Goal: Task Accomplishment & Management: Use online tool/utility

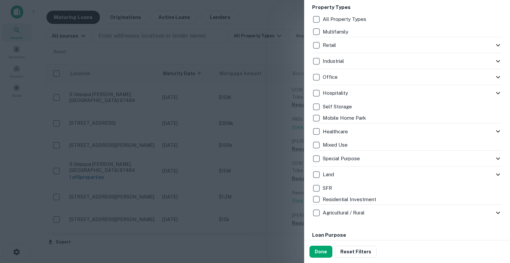
scroll to position [133, 0]
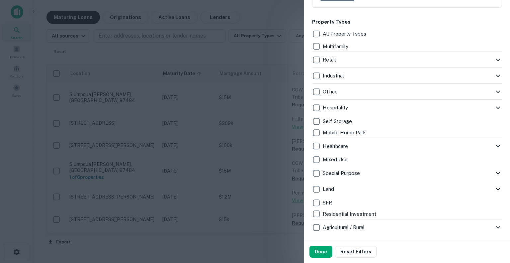
click at [489, 52] on div "Retail Storefront Auto Shop Bar Shopping Center Convenience Store Day Care/Nurs…" at bounding box center [407, 60] width 190 height 16
click at [332, 45] on p "Multifamily" at bounding box center [336, 47] width 27 height 8
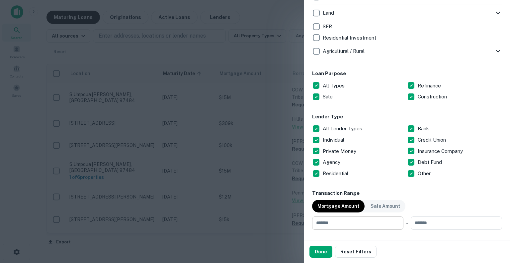
scroll to position [365, 0]
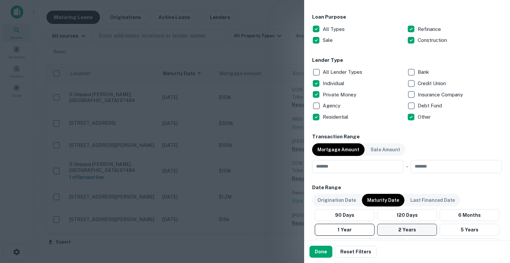
click at [402, 230] on button "2 Years" at bounding box center [407, 230] width 60 height 12
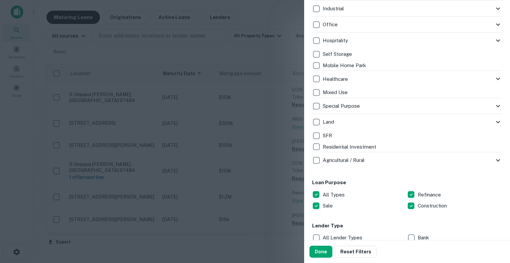
scroll to position [233, 0]
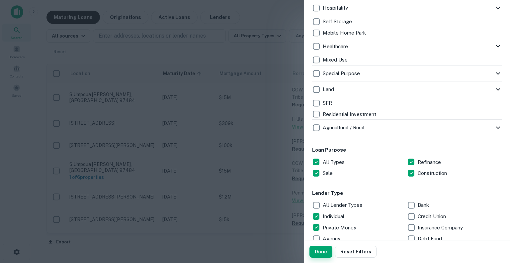
click at [321, 251] on button "Done" at bounding box center [321, 252] width 23 height 12
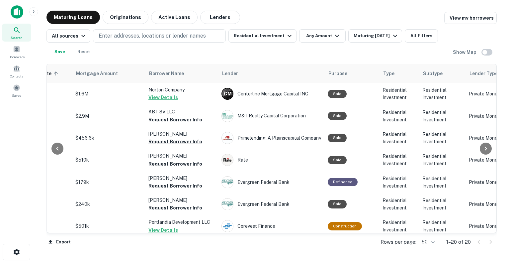
scroll to position [0, 162]
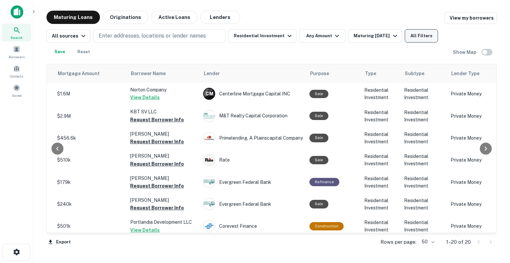
click at [413, 37] on button "All Filters" at bounding box center [421, 35] width 33 height 13
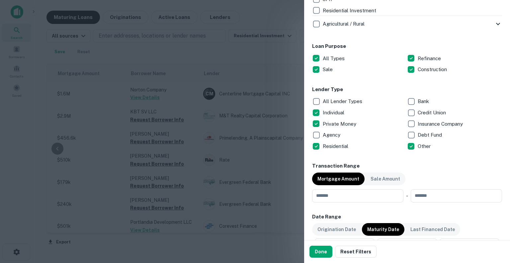
scroll to position [332, 0]
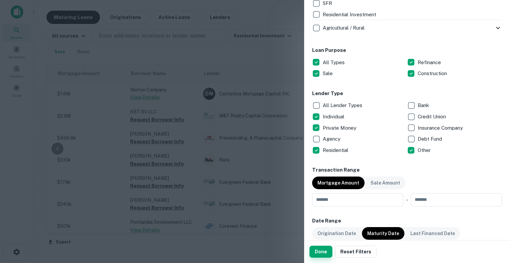
click at [317, 251] on button "Done" at bounding box center [321, 252] width 23 height 12
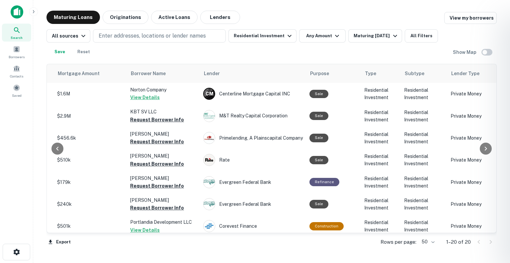
click at [157, 117] on div at bounding box center [255, 131] width 510 height 263
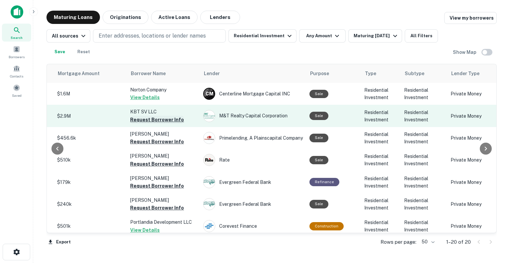
click at [169, 119] on button "Request Borrower Info" at bounding box center [157, 120] width 54 height 8
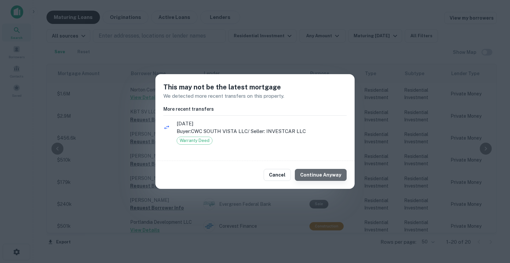
click at [333, 176] on button "Continue Anyway" at bounding box center [321, 175] width 52 height 12
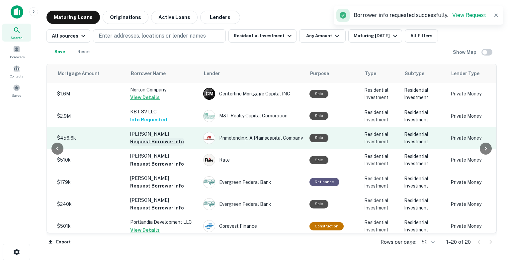
click at [156, 141] on button "Request Borrower Info" at bounding box center [157, 142] width 54 height 8
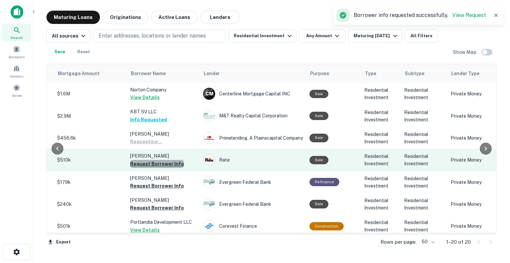
click at [157, 165] on button "Request Borrower Info" at bounding box center [157, 164] width 54 height 8
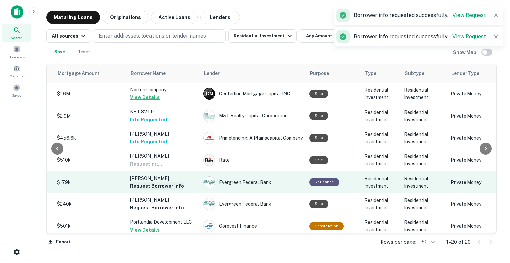
click at [158, 187] on button "Request Borrower Info" at bounding box center [157, 186] width 54 height 8
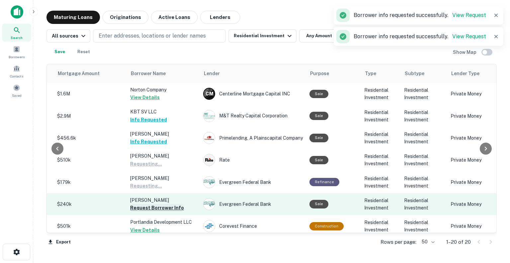
click at [157, 210] on button "Request Borrower Info" at bounding box center [157, 208] width 54 height 8
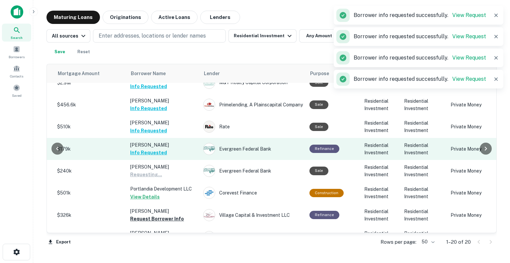
scroll to position [66, 162]
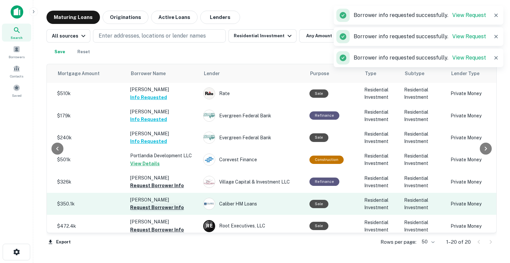
click at [164, 206] on button "Request Borrower Info" at bounding box center [157, 207] width 54 height 8
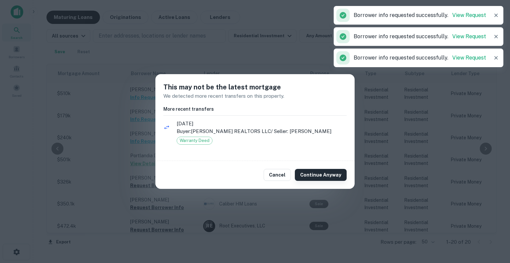
click at [342, 179] on button "Continue Anyway" at bounding box center [321, 175] width 52 height 12
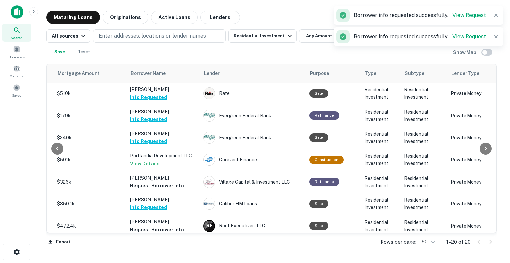
scroll to position [166, 162]
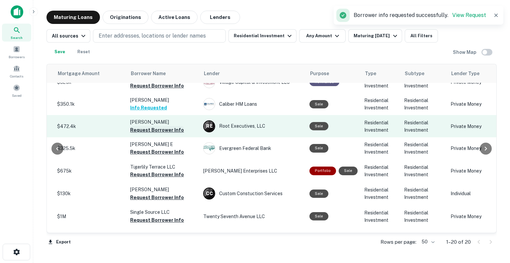
click at [153, 132] on button "Request Borrower Info" at bounding box center [157, 130] width 54 height 8
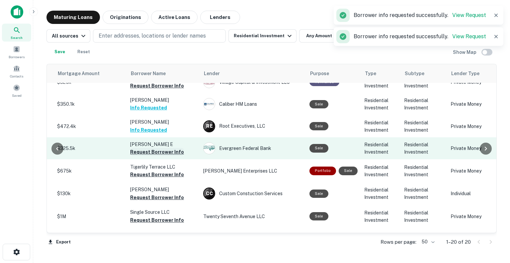
click at [157, 152] on button "Request Borrower Info" at bounding box center [157, 152] width 54 height 8
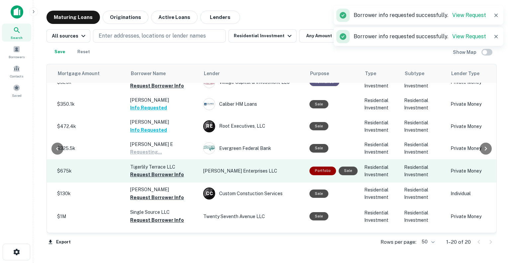
click at [161, 175] on button "Request Borrower Info" at bounding box center [157, 174] width 54 height 8
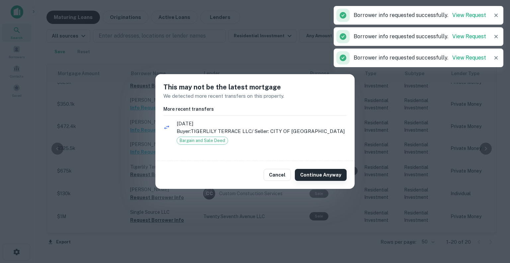
click at [331, 174] on button "Continue Anyway" at bounding box center [321, 175] width 52 height 12
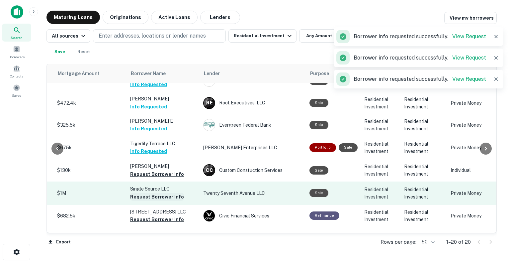
scroll to position [199, 162]
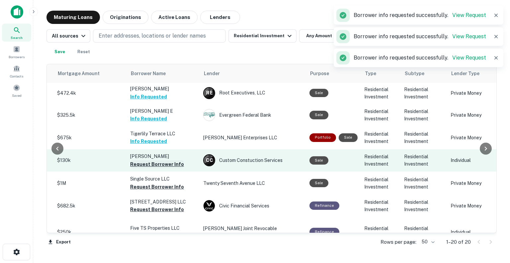
click at [155, 164] on button "Request Borrower Info" at bounding box center [157, 164] width 54 height 8
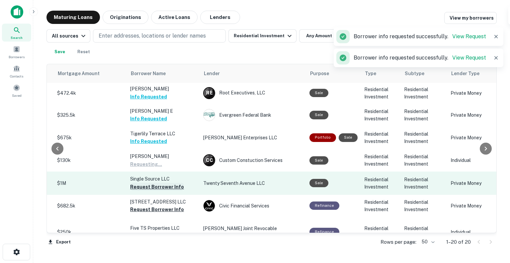
click at [157, 188] on button "Request Borrower Info" at bounding box center [157, 187] width 54 height 8
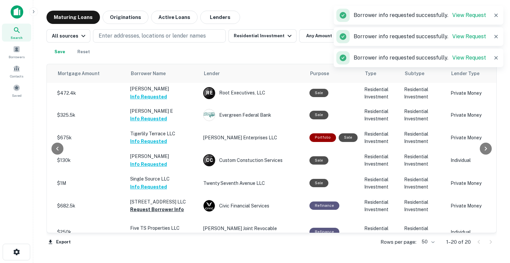
scroll to position [266, 162]
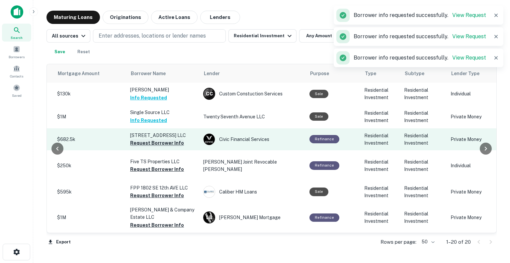
click at [160, 143] on button "Request Borrower Info" at bounding box center [157, 143] width 54 height 8
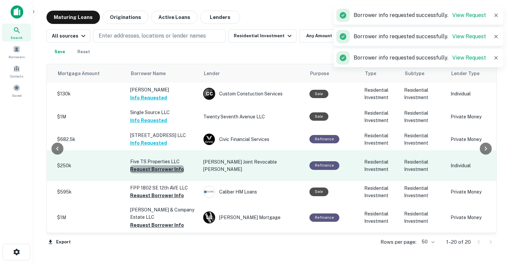
click at [162, 168] on button "Request Borrower Info" at bounding box center [157, 169] width 54 height 8
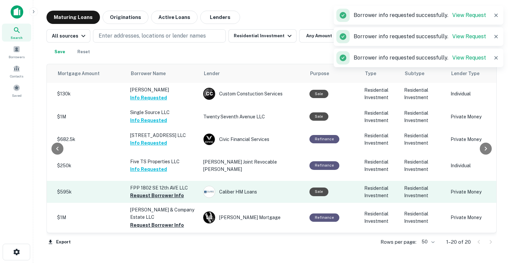
click at [162, 191] on button "Request Borrower Info" at bounding box center [157, 195] width 54 height 8
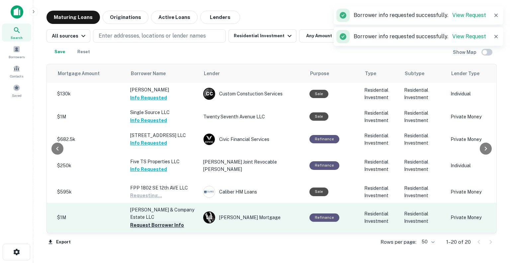
click at [163, 221] on button "Request Borrower Info" at bounding box center [157, 225] width 54 height 8
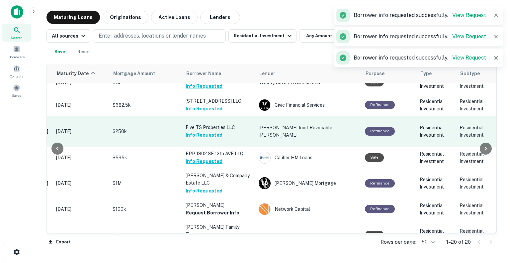
scroll to position [301, 106]
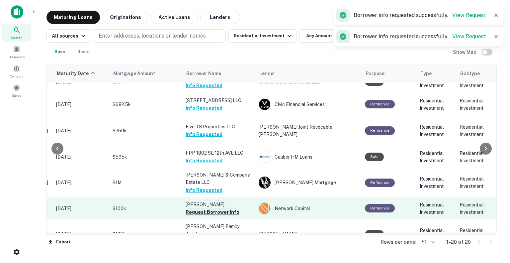
click at [215, 208] on button "Request Borrower Info" at bounding box center [213, 212] width 54 height 8
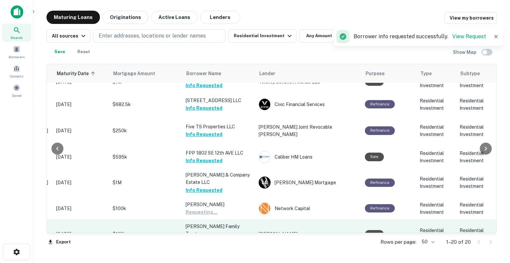
click at [213, 237] on button "Request Borrower Info" at bounding box center [213, 241] width 54 height 8
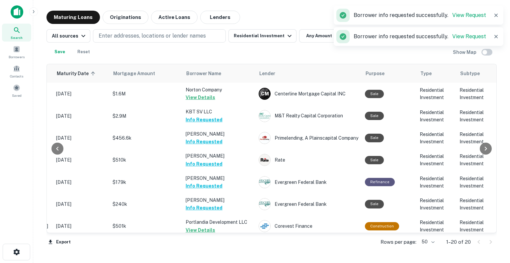
scroll to position [100, 106]
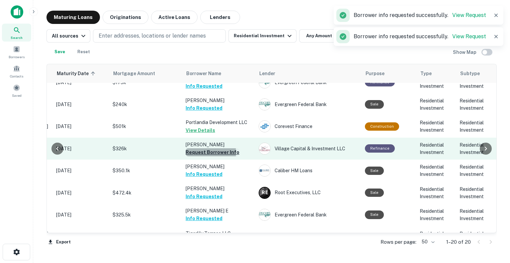
click at [203, 152] on button "Request Borrower Info" at bounding box center [213, 152] width 54 height 8
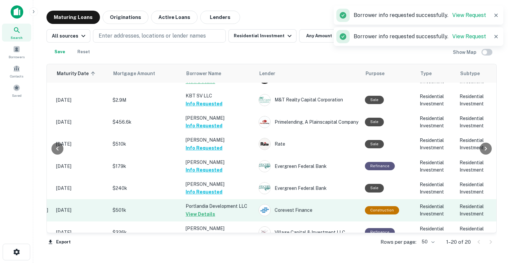
scroll to position [0, 106]
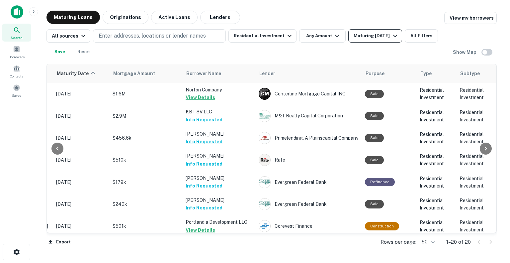
click at [389, 38] on div "Maturing [DATE]" at bounding box center [376, 36] width 45 height 8
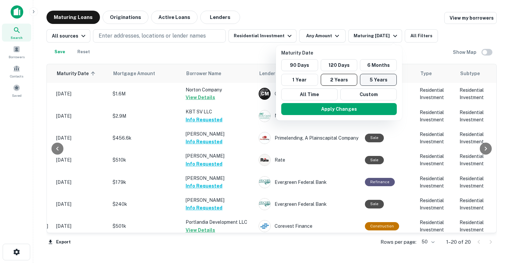
click at [370, 77] on button "5 Years" at bounding box center [378, 80] width 37 height 12
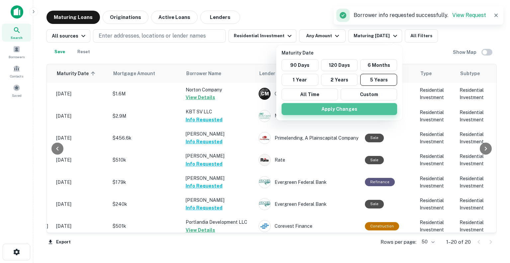
click at [356, 103] on button "Apply Changes" at bounding box center [340, 109] width 116 height 12
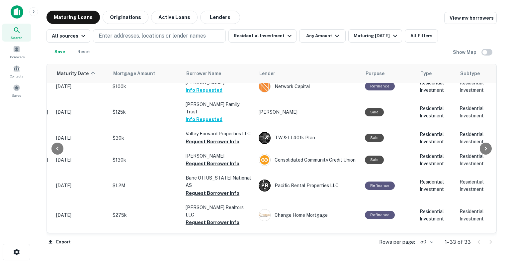
scroll to position [434, 106]
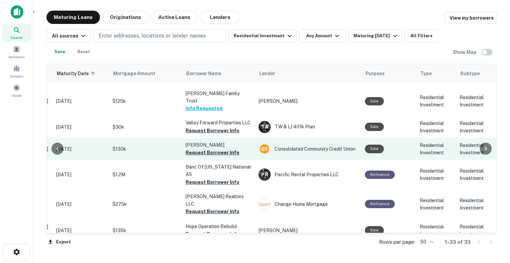
click at [215, 149] on button "Request Borrower Info" at bounding box center [213, 153] width 54 height 8
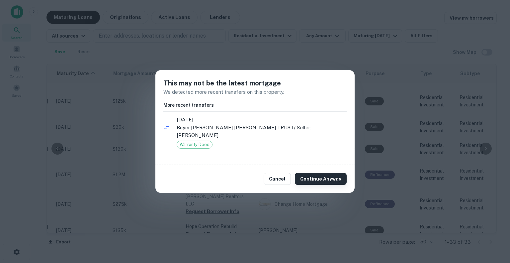
click at [312, 174] on button "Continue Anyway" at bounding box center [321, 179] width 52 height 12
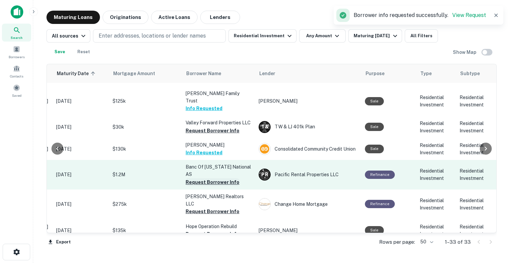
click at [201, 178] on button "Request Borrower Info" at bounding box center [213, 182] width 54 height 8
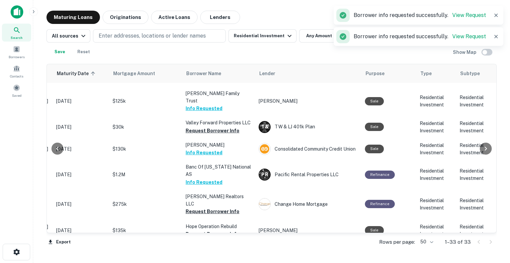
scroll to position [500, 106]
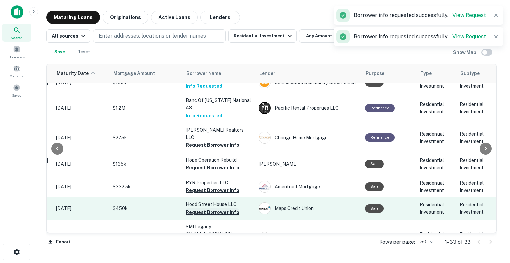
click at [202, 208] on button "Request Borrower Info" at bounding box center [213, 212] width 54 height 8
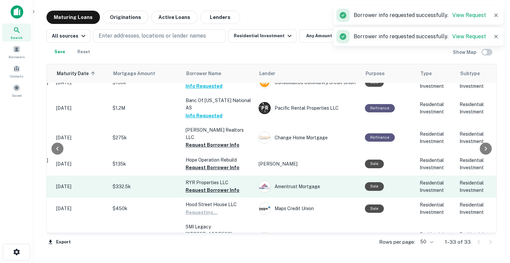
click at [205, 186] on button "Request Borrower Info" at bounding box center [213, 190] width 54 height 8
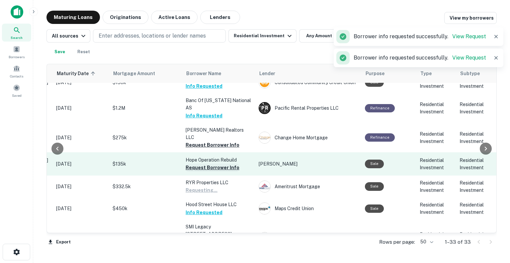
click at [205, 163] on button "Request Borrower Info" at bounding box center [213, 167] width 54 height 8
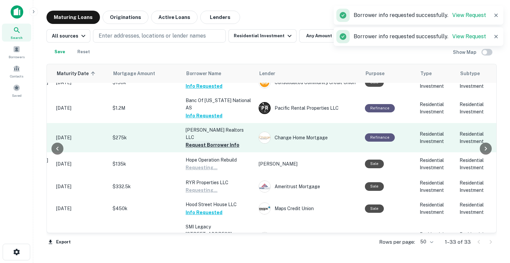
click at [211, 141] on button "Request Borrower Info" at bounding box center [213, 145] width 54 height 8
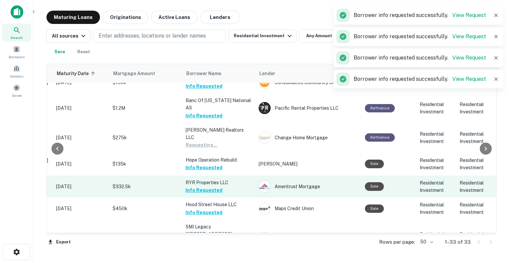
scroll to position [600, 106]
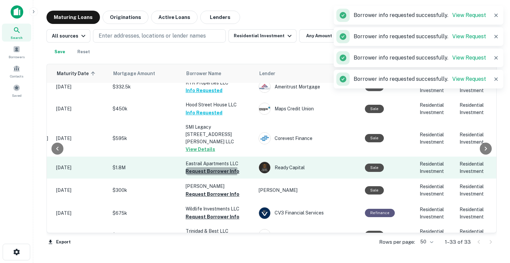
click at [211, 167] on button "Request Borrower Info" at bounding box center [213, 171] width 54 height 8
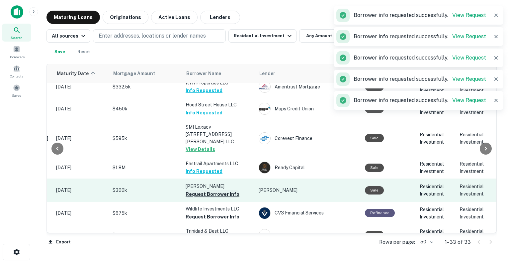
click at [210, 190] on button "Request Borrower Info" at bounding box center [213, 194] width 54 height 8
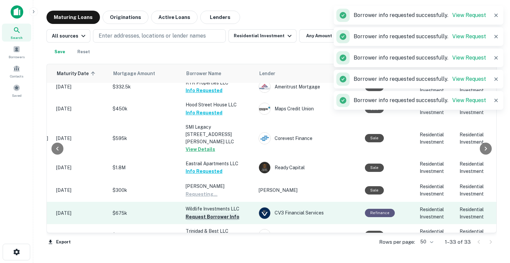
click at [210, 213] on button "Request Borrower Info" at bounding box center [213, 217] width 54 height 8
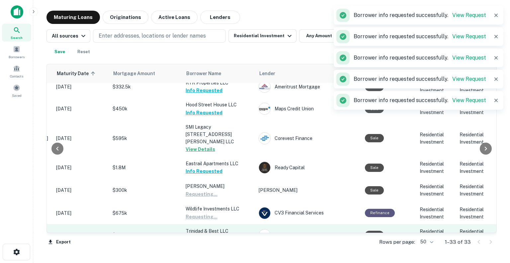
click at [205, 224] on td "Trinidad & Best LLC Request Borrower Info" at bounding box center [218, 235] width 73 height 22
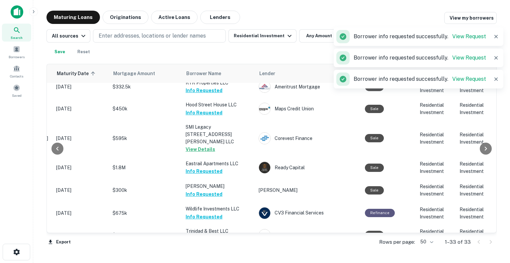
click at [217, 257] on button "Request Borrower Info" at bounding box center [213, 261] width 54 height 8
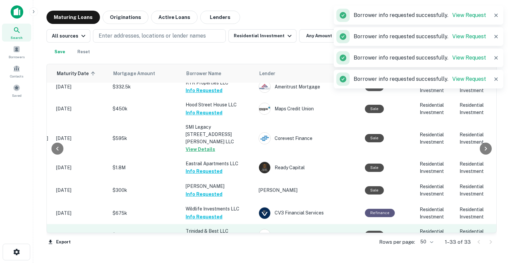
click at [223, 235] on button "Request Borrower Info" at bounding box center [213, 239] width 54 height 8
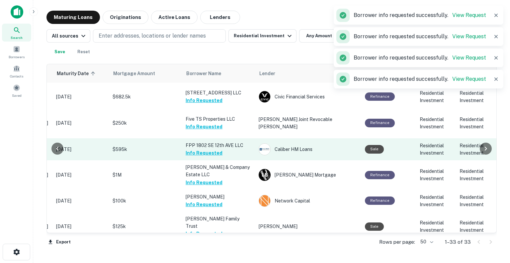
scroll to position [400, 106]
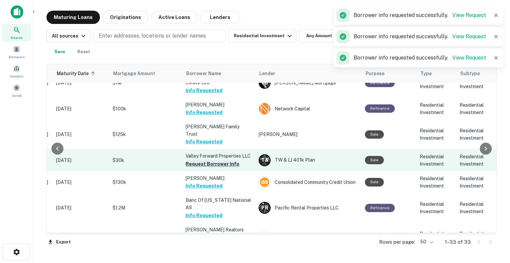
click at [223, 160] on button "Request Borrower Info" at bounding box center [213, 164] width 54 height 8
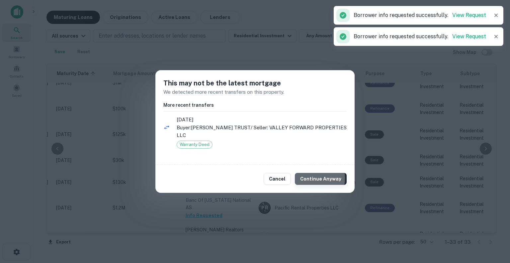
click at [309, 178] on button "Continue Anyway" at bounding box center [321, 179] width 52 height 12
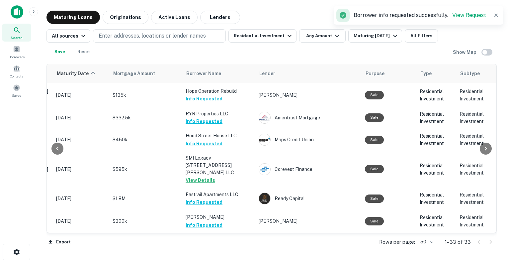
scroll to position [600, 106]
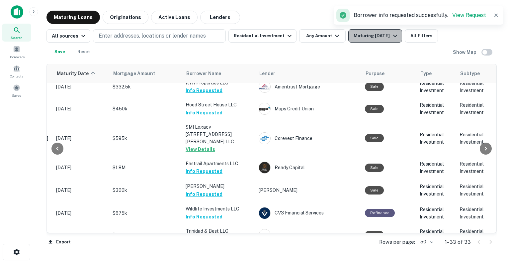
click at [391, 39] on icon "button" at bounding box center [395, 36] width 8 height 8
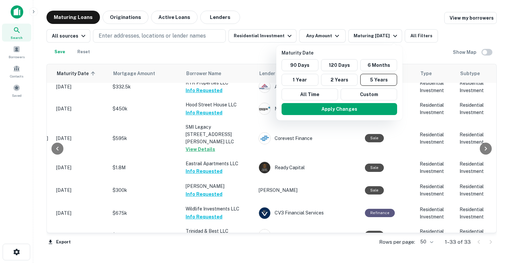
click at [177, 40] on div at bounding box center [255, 131] width 510 height 263
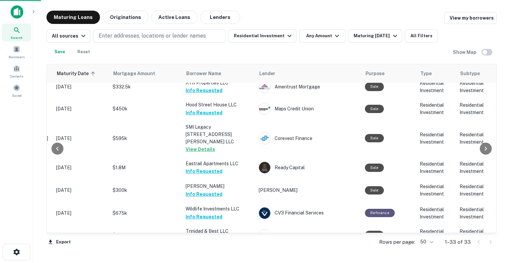
click at [173, 32] on div at bounding box center [255, 131] width 510 height 263
click at [169, 36] on div "Maturity Date 90 Days 120 Days 6 Months 1 Year 2 Years 5 Years All Time Custom …" at bounding box center [255, 131] width 510 height 263
click at [168, 35] on div "Maturity Date 90 Days 120 Days 6 Months 1 Year 2 Years 5 Years All Time Custom …" at bounding box center [255, 131] width 510 height 263
click at [151, 43] on div "Maturity Date 90 Days 120 Days 6 Months 1 Year 2 Years 5 Years All Time Custom …" at bounding box center [255, 131] width 510 height 263
click at [153, 37] on div "Maturity Date 90 Days 120 Days 6 Months 1 Year 2 Years 5 Years All Time Custom …" at bounding box center [255, 131] width 510 height 263
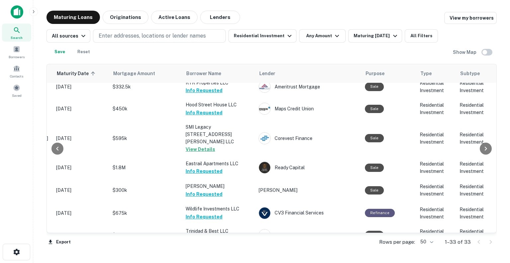
click at [374, 42] on div "Maturity Date 90 Days 120 Days 6 Months 1 Year 2 Years 5 Years All Time Custom …" at bounding box center [255, 131] width 510 height 263
click at [374, 38] on div "Maturity Date 90 Days 120 Days 6 Months 1 Year 2 Years 5 Years All Time Custom …" at bounding box center [255, 131] width 510 height 263
click at [130, 15] on div "Maturity Date 90 Days 120 Days 6 Months 1 Year 2 Years 5 Years All Time Custom …" at bounding box center [255, 131] width 510 height 263
click at [138, 34] on div "Maturity Date 90 Days 120 Days 6 Months 1 Year 2 Years 5 Years All Time Custom …" at bounding box center [255, 131] width 510 height 263
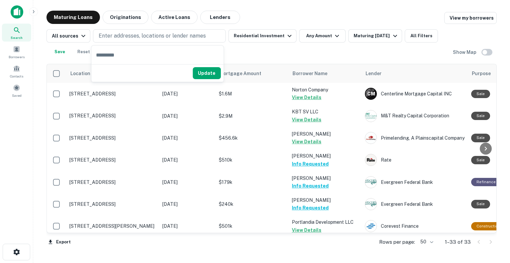
scroll to position [599, 0]
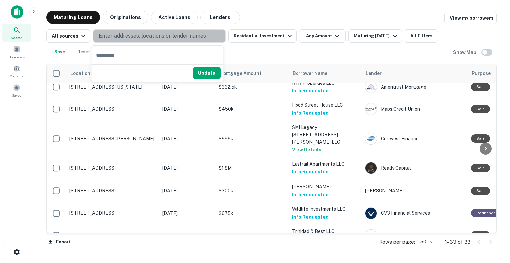
click at [141, 37] on p "Enter addresses, locations or lender names" at bounding box center [152, 36] width 107 height 8
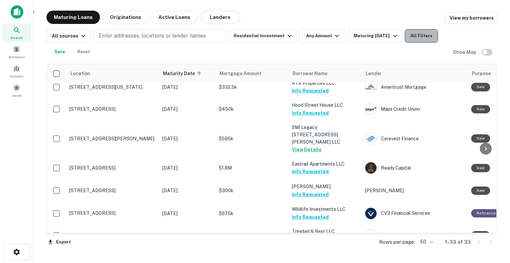
click at [424, 36] on button "All Filters" at bounding box center [421, 35] width 33 height 13
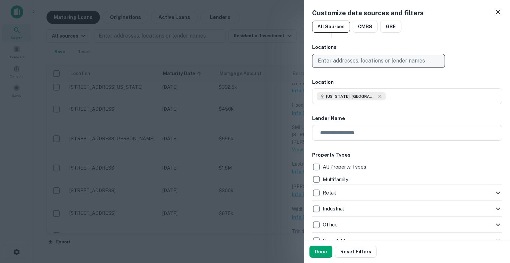
click at [369, 61] on p "Enter addresses, locations or lender names" at bounding box center [371, 61] width 107 height 8
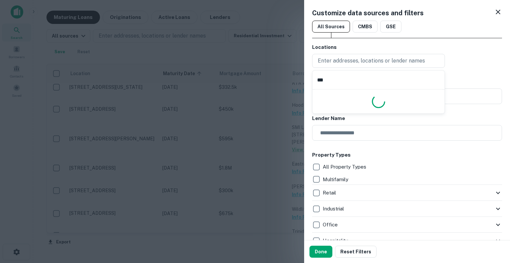
type input "****"
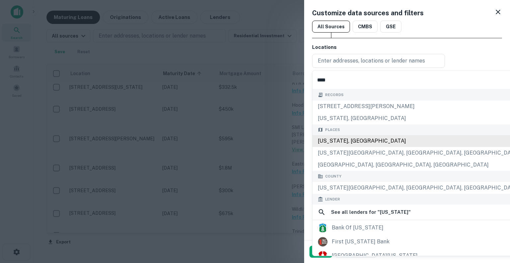
click at [347, 138] on div "Utah, USA" at bounding box center [419, 141] width 212 height 12
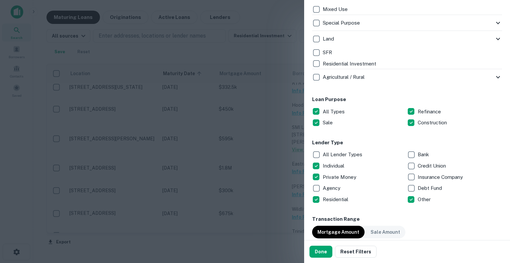
scroll to position [299, 0]
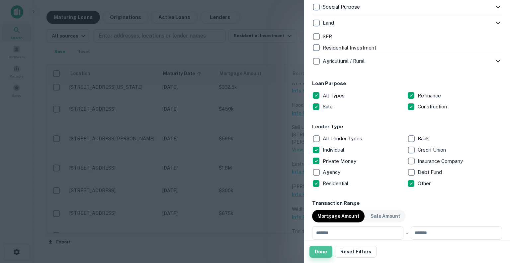
click at [324, 250] on button "Done" at bounding box center [321, 252] width 23 height 12
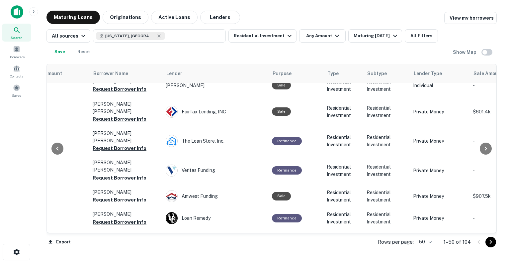
scroll to position [599, 30]
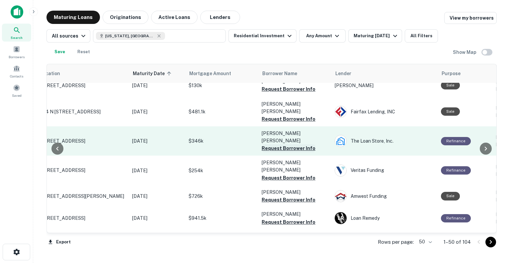
click at [279, 144] on button "Request Borrower Info" at bounding box center [289, 148] width 54 height 8
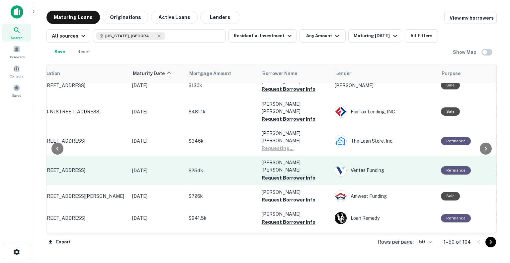
click at [279, 174] on button "Request Borrower Info" at bounding box center [289, 178] width 54 height 8
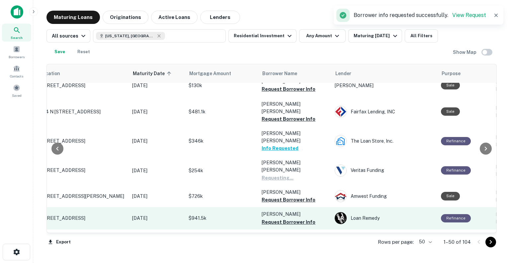
click at [282, 196] on button "Request Borrower Info" at bounding box center [289, 200] width 54 height 8
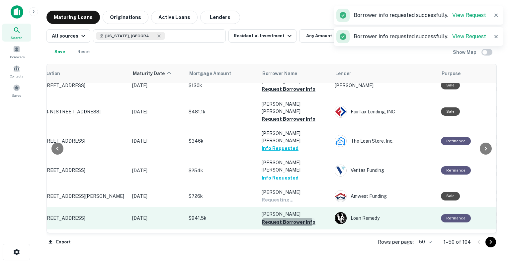
click at [276, 218] on button "Request Borrower Info" at bounding box center [289, 222] width 54 height 8
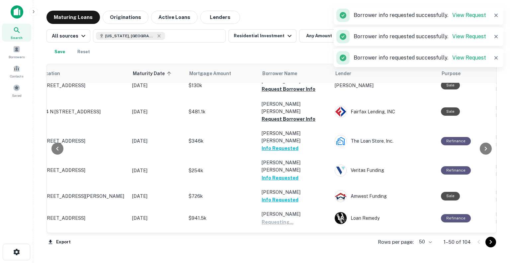
scroll to position [666, 30]
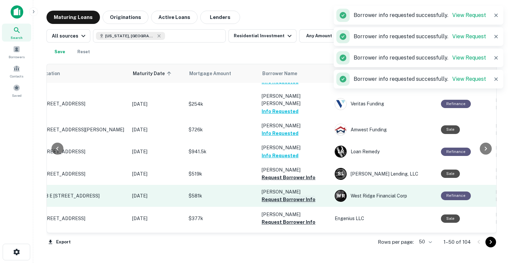
click at [274, 173] on button "Request Borrower Info" at bounding box center [289, 177] width 54 height 8
click at [278, 195] on button "Request Borrower Info" at bounding box center [289, 199] width 54 height 8
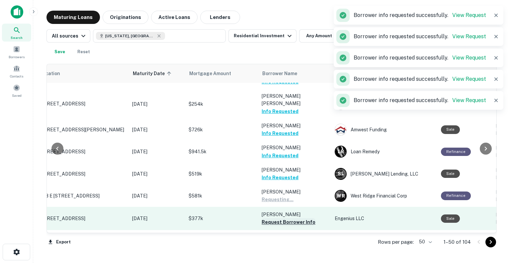
click at [277, 218] on button "Request Borrower Info" at bounding box center [289, 222] width 54 height 8
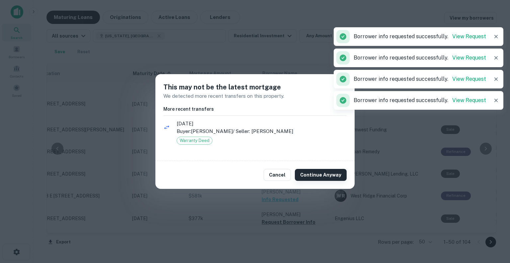
click at [311, 176] on button "Continue Anyway" at bounding box center [321, 175] width 52 height 12
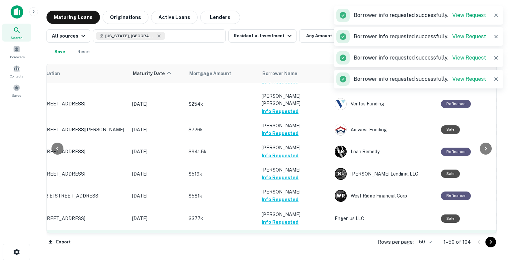
click at [287, 241] on button "Request Borrower Info" at bounding box center [289, 245] width 54 height 8
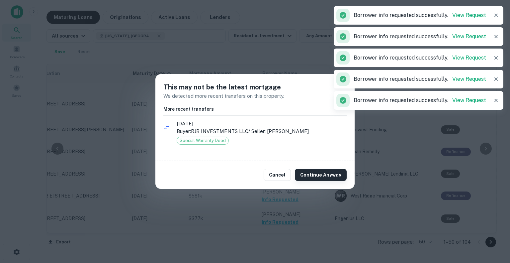
click at [316, 173] on button "Continue Anyway" at bounding box center [321, 175] width 52 height 12
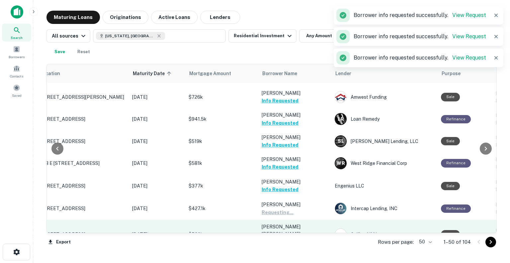
scroll to position [732, 30]
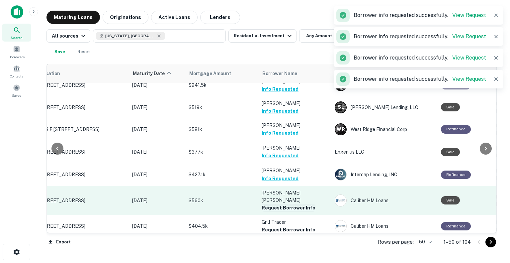
click at [290, 204] on button "Request Borrower Info" at bounding box center [289, 208] width 54 height 8
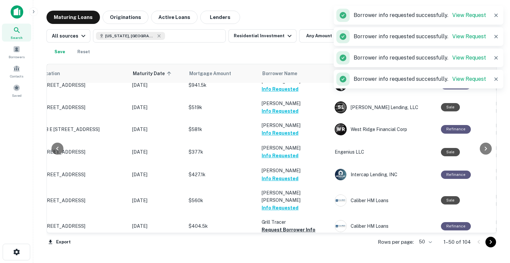
click at [292, 248] on button "Request Borrower Info" at bounding box center [289, 252] width 54 height 8
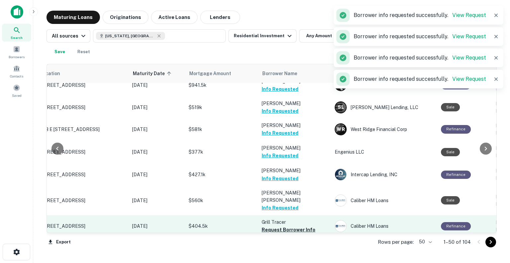
click at [294, 226] on button "Request Borrower Info" at bounding box center [289, 230] width 54 height 8
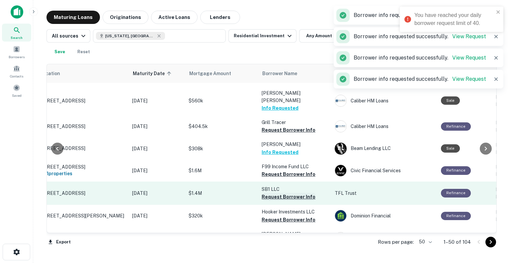
click at [298, 193] on button "Request Borrower Info" at bounding box center [289, 197] width 54 height 8
